Goal: Task Accomplishment & Management: Manage account settings

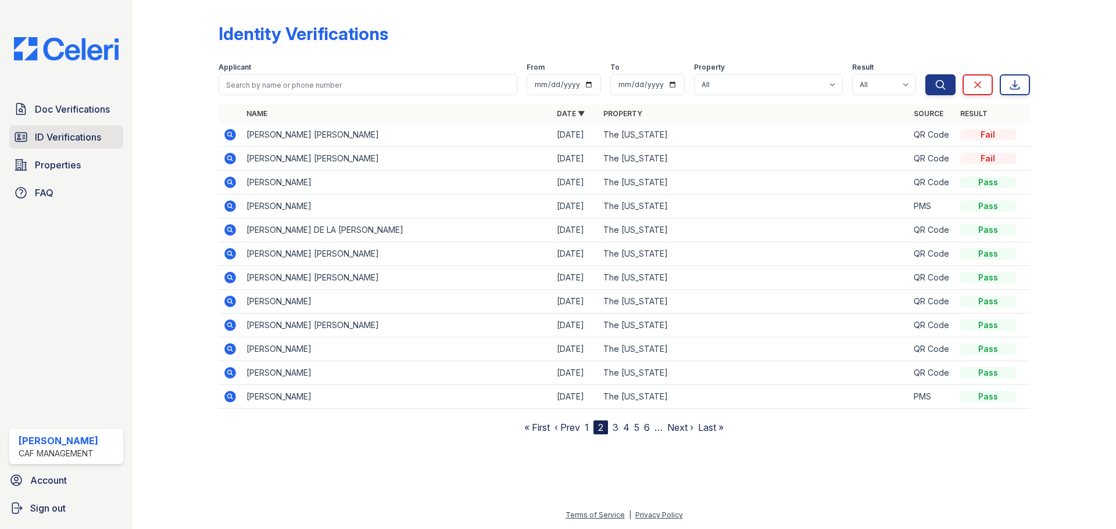
click at [94, 135] on span "ID Verifications" at bounding box center [68, 137] width 66 height 14
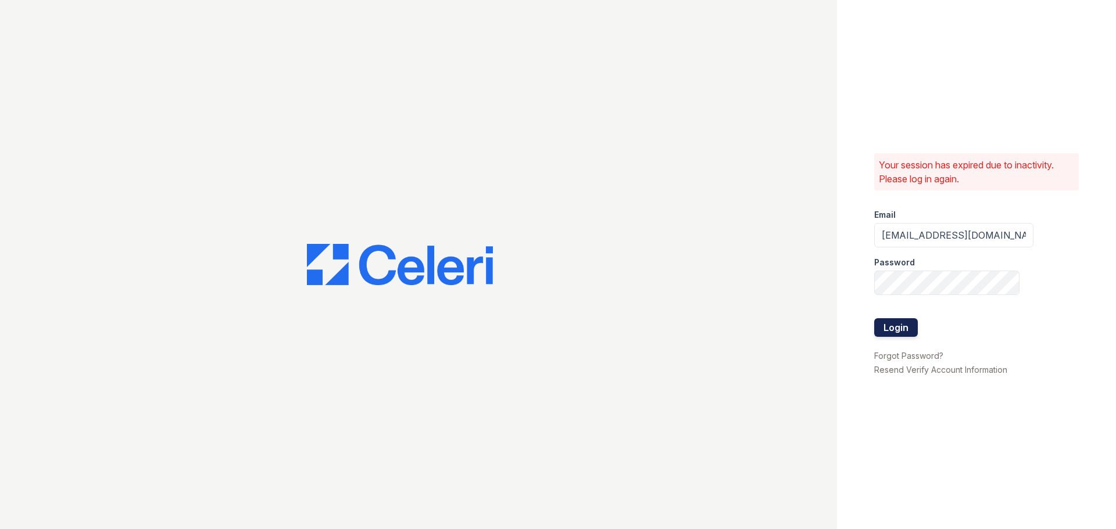
click at [887, 330] on button "Login" at bounding box center [896, 327] width 44 height 19
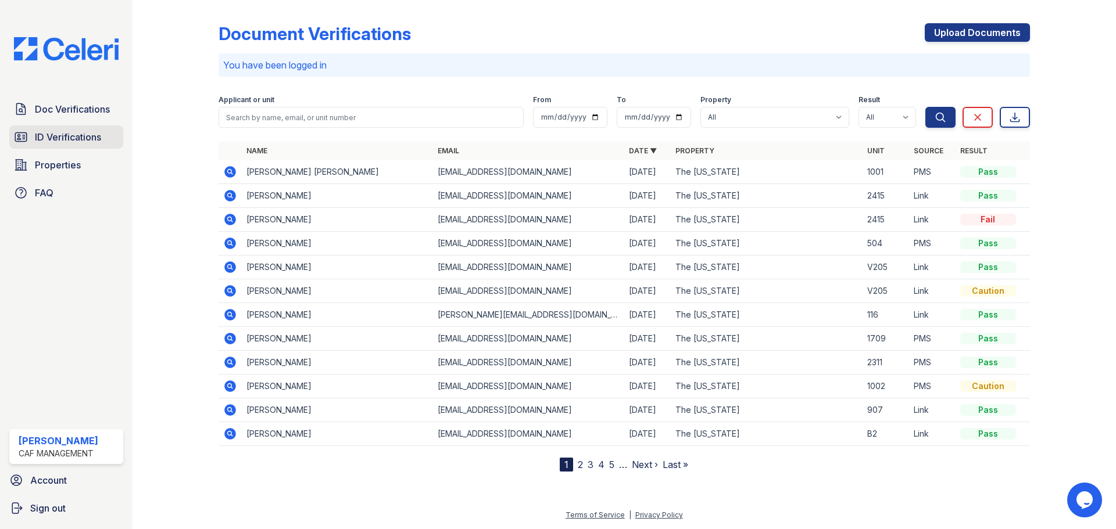
click at [95, 145] on link "ID Verifications" at bounding box center [66, 137] width 114 height 23
